Goal: Book appointment/travel/reservation

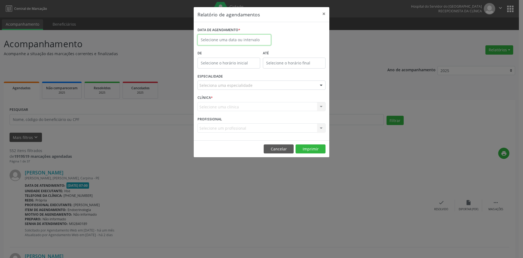
click at [248, 40] on input "text" at bounding box center [235, 39] width 74 height 11
click at [217, 69] on span "1" at bounding box center [215, 68] width 11 height 11
type input "[DATE]"
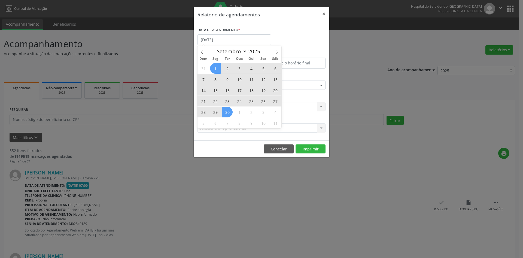
drag, startPoint x: 217, startPoint y: 68, endPoint x: 226, endPoint y: 109, distance: 42.1
click at [226, 109] on div "31 1 2 3 4 5 6 7 8 9 10 11 12 13 14 15 16 17 18 19 20 21 22 23 24 25 26 27 28 2…" at bounding box center [240, 95] width 84 height 65
click at [226, 109] on span "30" at bounding box center [227, 112] width 11 height 11
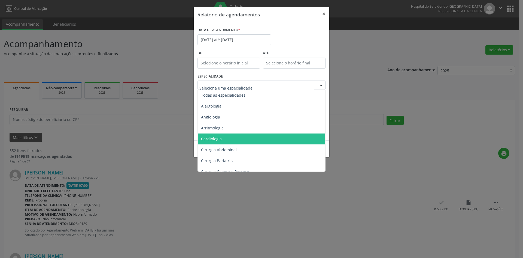
click at [242, 138] on span "Cardiologia" at bounding box center [262, 138] width 128 height 11
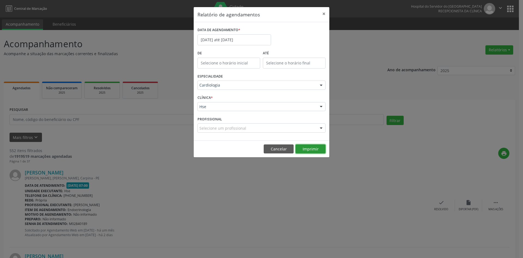
click at [309, 148] on button "Imprimir" at bounding box center [311, 148] width 30 height 9
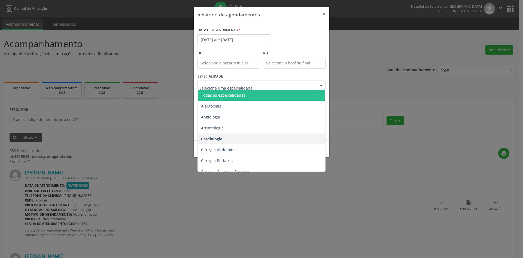
click at [265, 95] on span "Todas as especialidades" at bounding box center [262, 95] width 128 height 11
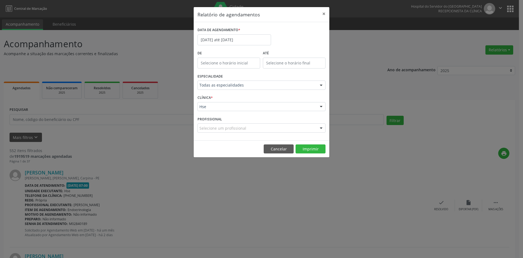
click at [321, 127] on div at bounding box center [321, 127] width 8 height 9
type input "l"
click at [322, 128] on div at bounding box center [321, 127] width 8 height 9
click at [300, 129] on div at bounding box center [262, 127] width 128 height 9
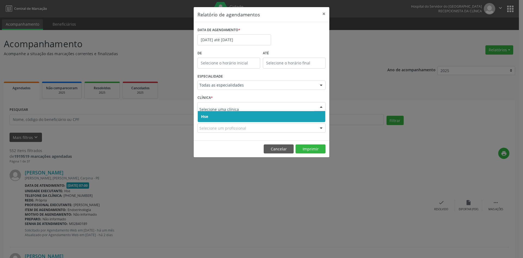
click at [302, 115] on span "Hse" at bounding box center [262, 116] width 128 height 11
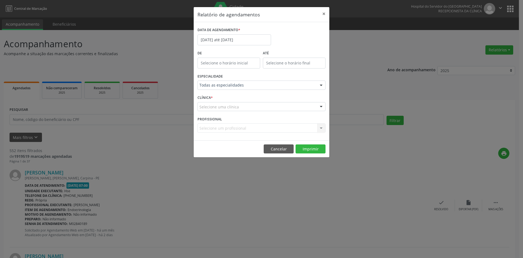
click at [300, 106] on div "Selecione uma clínica" at bounding box center [262, 106] width 128 height 9
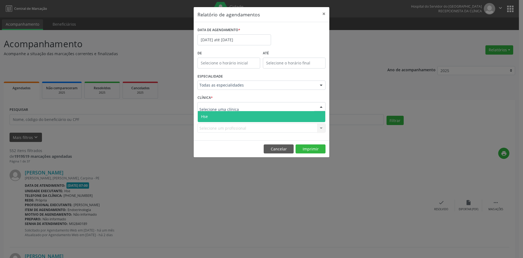
click at [299, 116] on span "Hse" at bounding box center [262, 116] width 128 height 11
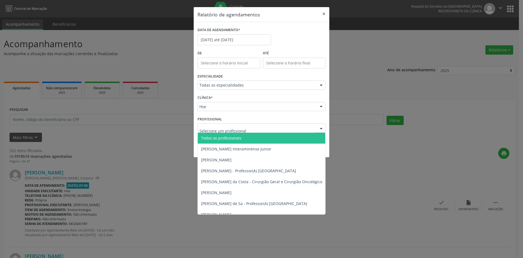
click at [299, 129] on div at bounding box center [262, 127] width 128 height 9
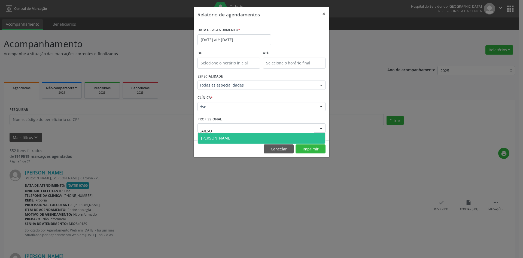
type input "LAILSON"
click at [297, 138] on span "[PERSON_NAME]" at bounding box center [262, 137] width 128 height 11
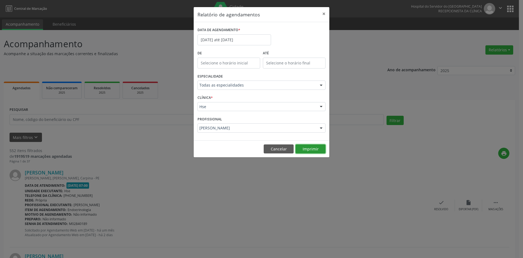
click at [308, 149] on button "Imprimir" at bounding box center [311, 148] width 30 height 9
